Goal: Task Accomplishment & Management: Manage account settings

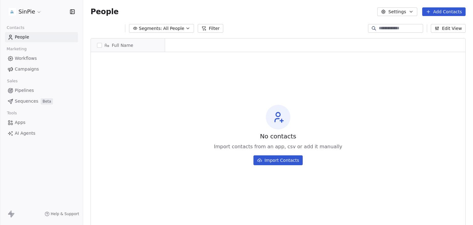
scroll to position [5, 5]
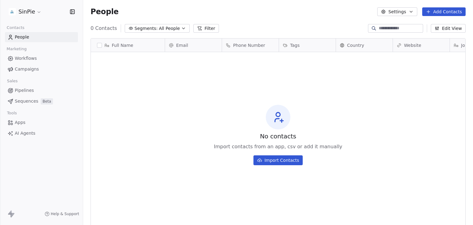
click at [34, 15] on html "SinPie Contacts People Marketing Workflows Campaigns Sales Pipelines Sequences …" at bounding box center [236, 112] width 473 height 225
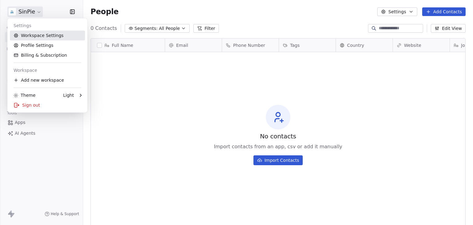
click at [28, 36] on link "Workspace Settings" at bounding box center [47, 36] width 75 height 10
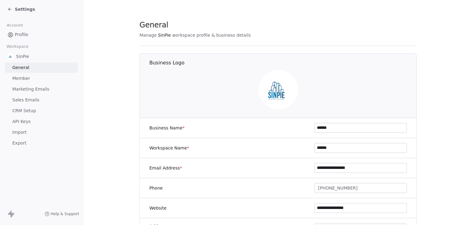
click at [12, 6] on div "Settings" at bounding box center [21, 9] width 28 height 6
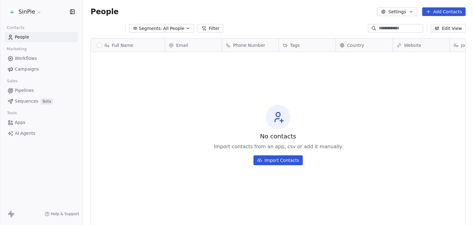
scroll to position [193, 385]
click at [18, 11] on html "SinPie Contacts People Marketing Workflows Campaigns Sales Pipelines Sequences …" at bounding box center [236, 112] width 473 height 225
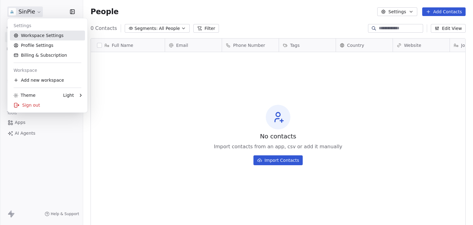
click at [38, 36] on link "Workspace Settings" at bounding box center [47, 36] width 75 height 10
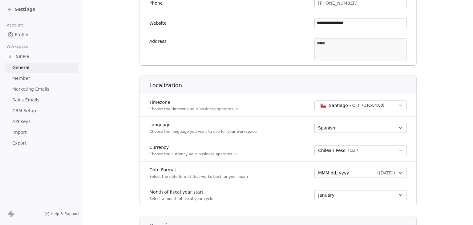
click at [48, 91] on link "Marketing Emails" at bounding box center [41, 89] width 73 height 10
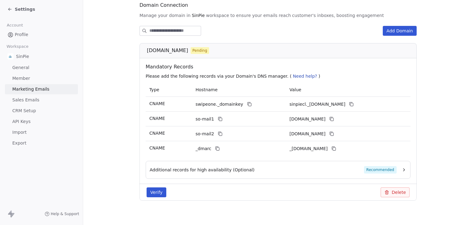
click at [394, 170] on span "Recommended" at bounding box center [380, 169] width 33 height 7
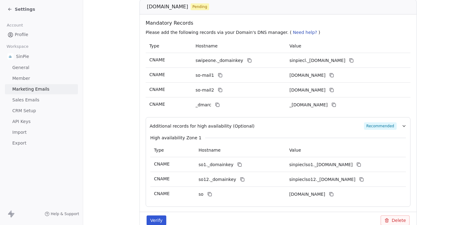
scroll to position [0, 0]
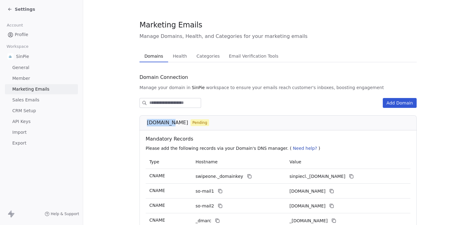
drag, startPoint x: 143, startPoint y: 121, endPoint x: 164, endPoint y: 125, distance: 21.4
click at [164, 125] on div "[DOMAIN_NAME] Pending" at bounding box center [278, 122] width 277 height 15
copy span "[DOMAIN_NAME]"
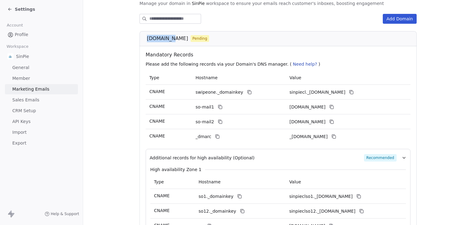
scroll to position [92, 0]
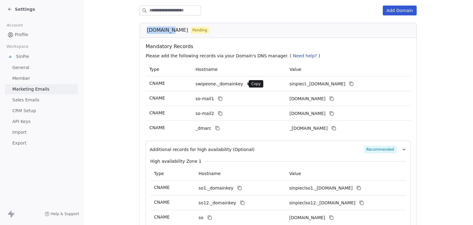
click at [247, 83] on icon at bounding box center [249, 83] width 5 height 5
click at [355, 83] on button at bounding box center [351, 83] width 7 height 7
click at [113, 136] on section "Marketing Emails Manage Domains, Health, and Categories for your marketing emai…" at bounding box center [278, 95] width 390 height 374
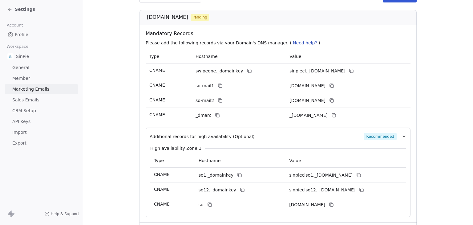
scroll to position [104, 0]
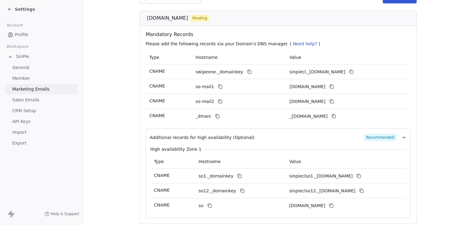
click at [26, 12] on span "Settings" at bounding box center [25, 9] width 20 height 6
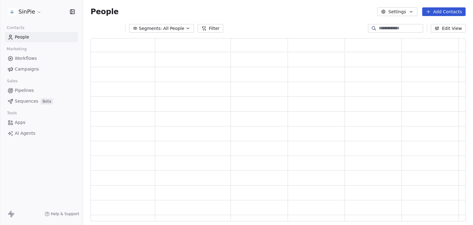
scroll to position [178, 370]
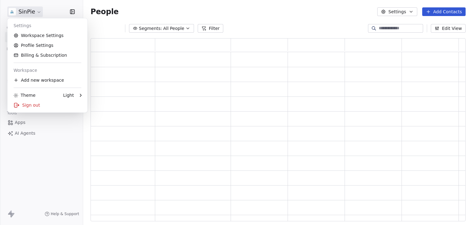
click at [30, 10] on html "SinPie Contacts People Marketing Workflows Campaigns Sales Pipelines Sequences …" at bounding box center [236, 112] width 473 height 225
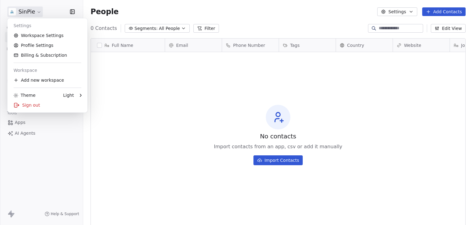
scroll to position [193, 385]
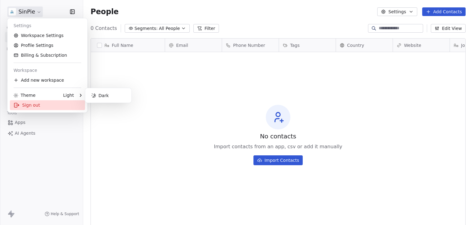
click at [38, 102] on div "Sign out" at bounding box center [47, 105] width 75 height 10
